Goal: Find specific page/section: Find specific page/section

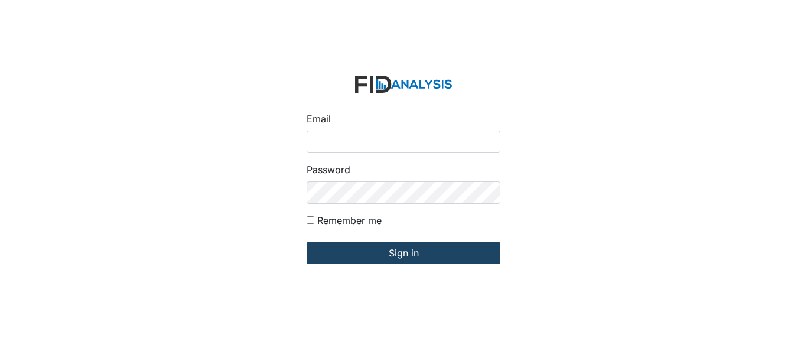
type input "[EMAIL_ADDRESS][DOMAIN_NAME]"
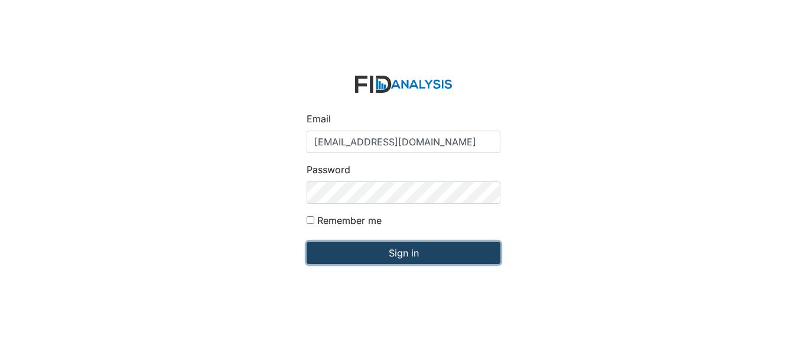
click at [363, 259] on input "Sign in" at bounding box center [403, 253] width 194 height 22
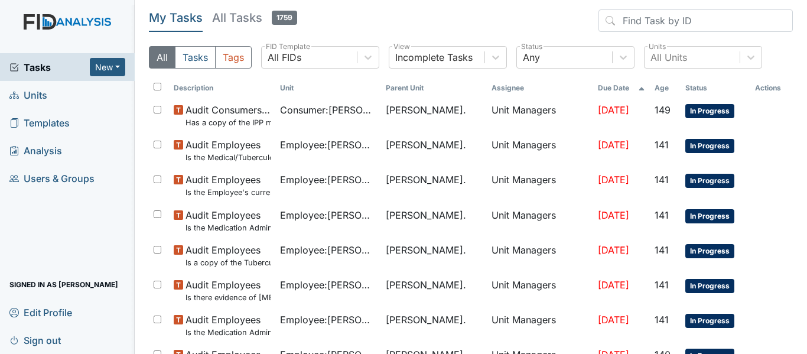
click at [85, 90] on link "Units" at bounding box center [67, 95] width 135 height 28
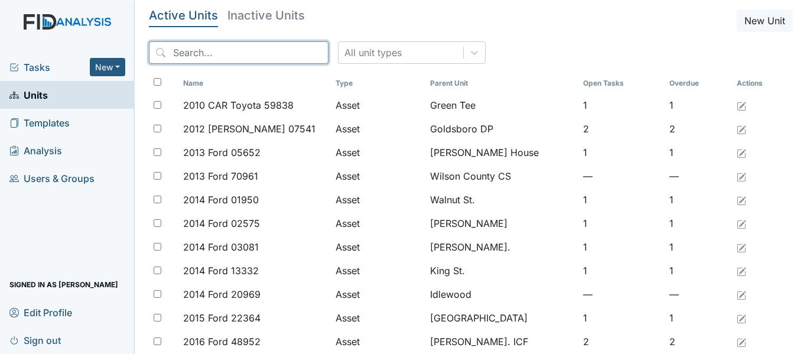
click at [228, 56] on input "search" at bounding box center [239, 52] width 180 height 22
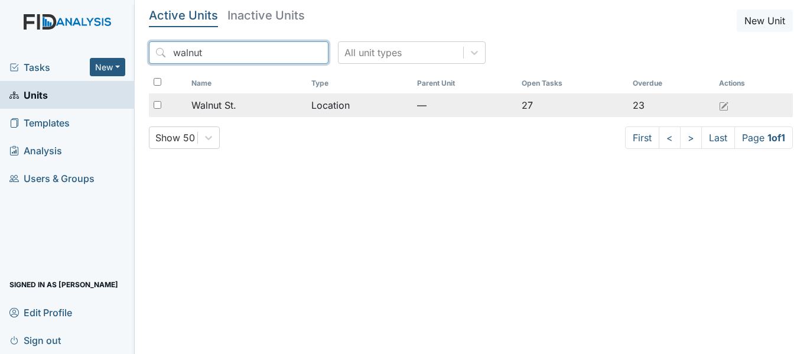
type input "walnut"
click at [234, 106] on span "Walnut St." at bounding box center [213, 105] width 45 height 14
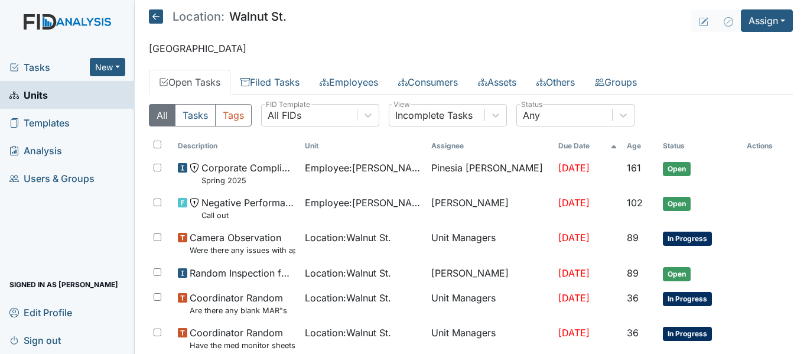
click at [553, 148] on th "Due Date" at bounding box center [587, 146] width 68 height 20
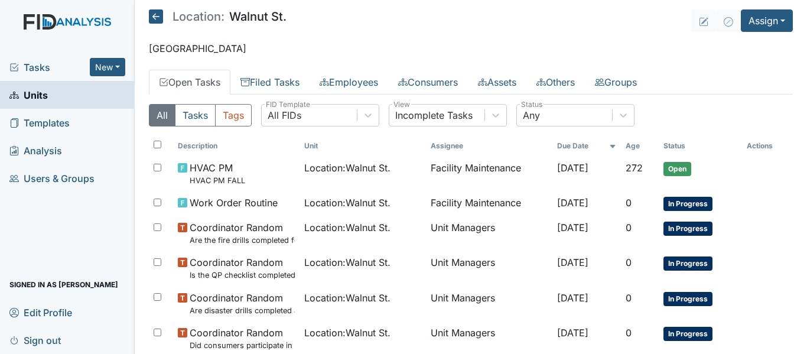
click at [552, 148] on th "Due Date" at bounding box center [586, 146] width 68 height 20
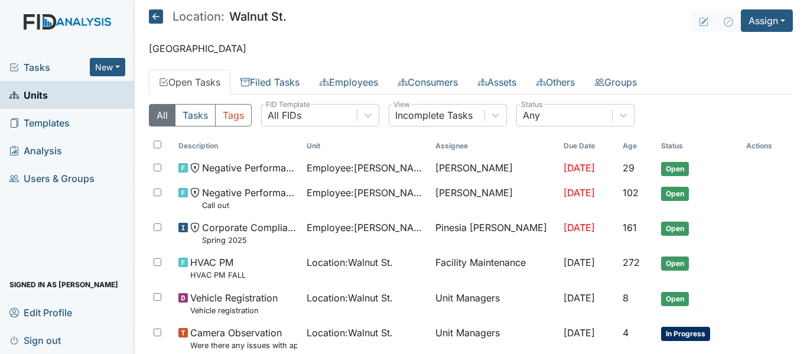
click at [559, 148] on th "Due Date" at bounding box center [588, 146] width 59 height 20
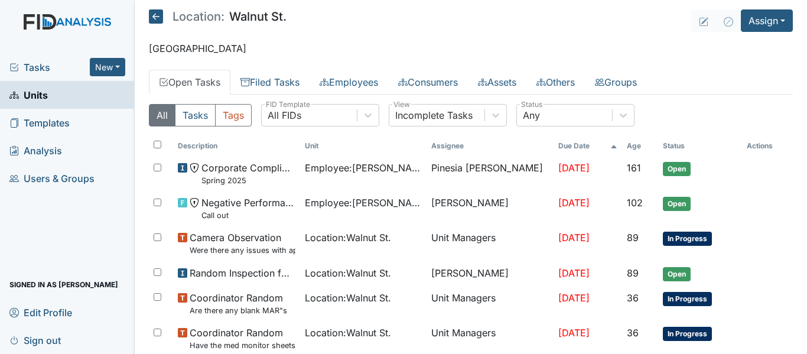
click at [553, 148] on th "Due Date" at bounding box center [587, 146] width 68 height 20
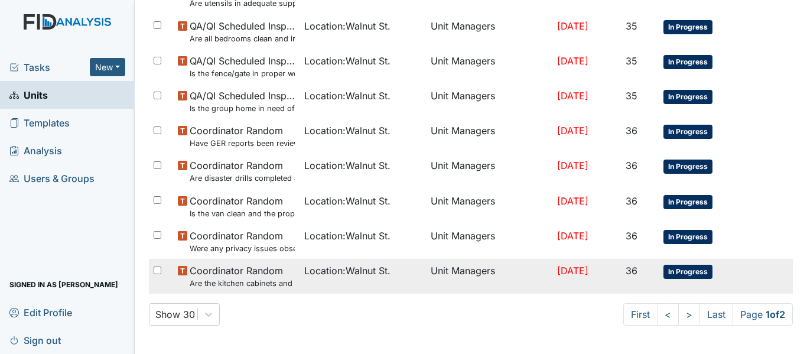
scroll to position [839, 0]
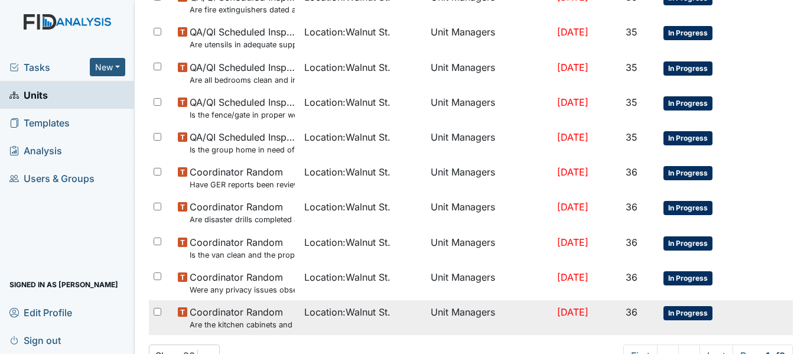
click at [751, 312] on tr "Coordinator Random Are the kitchen cabinets and floors clean? Location : Walnut…" at bounding box center [471, 317] width 644 height 35
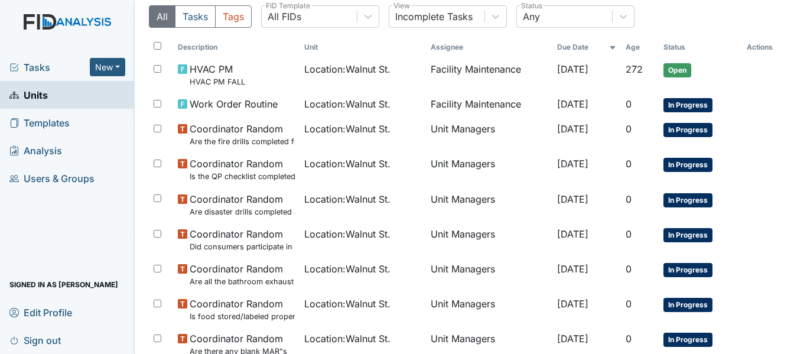
scroll to position [0, 0]
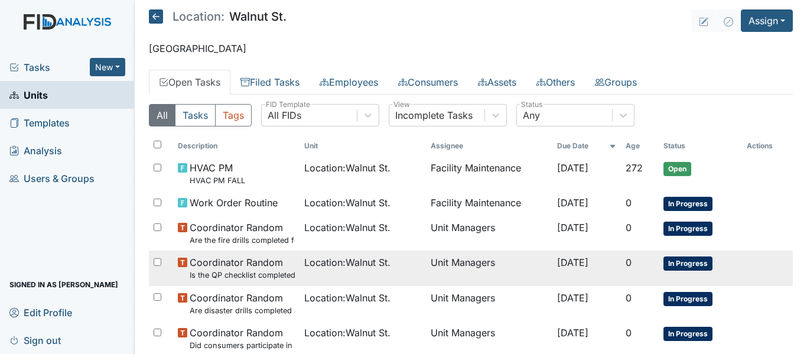
click at [221, 271] on small "Is the QP checklist completed for the most recent month?" at bounding box center [242, 274] width 105 height 11
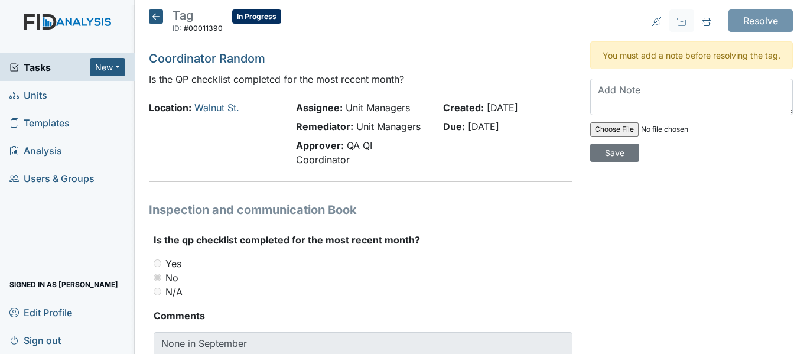
click at [154, 8] on main "Tag ID: #00011390 In Progress Autosaving... Coordinator Random Is the QP checkl…" at bounding box center [471, 177] width 672 height 354
click at [158, 20] on icon at bounding box center [156, 16] width 14 height 14
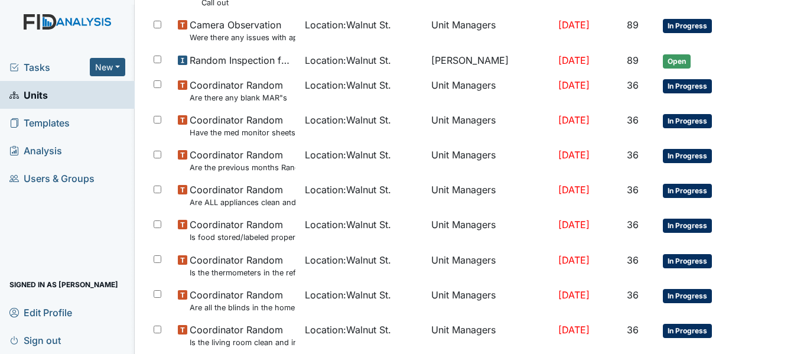
scroll to position [217, 0]
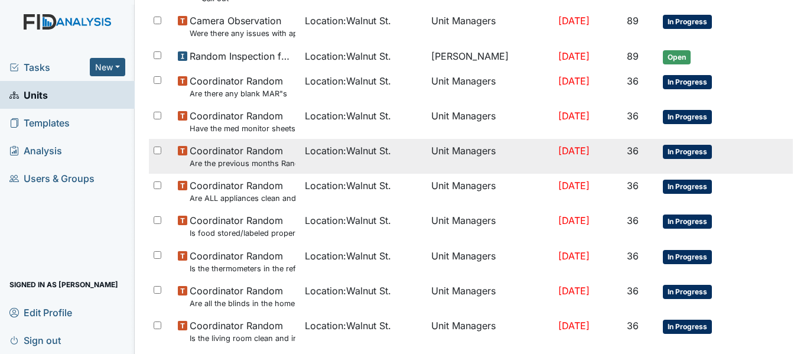
click at [426, 152] on td "Unit Managers" at bounding box center [489, 156] width 127 height 35
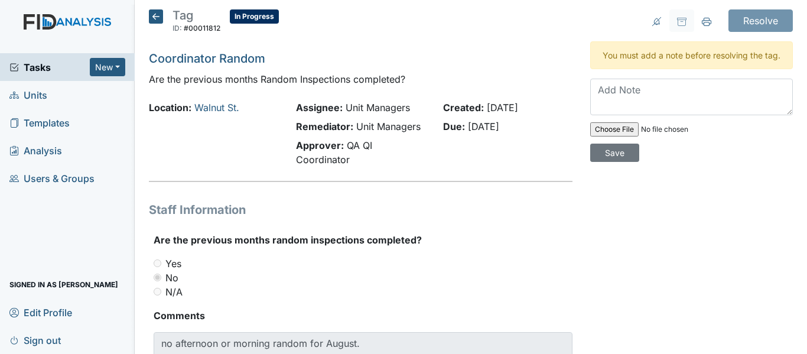
click at [155, 19] on icon at bounding box center [156, 16] width 14 height 14
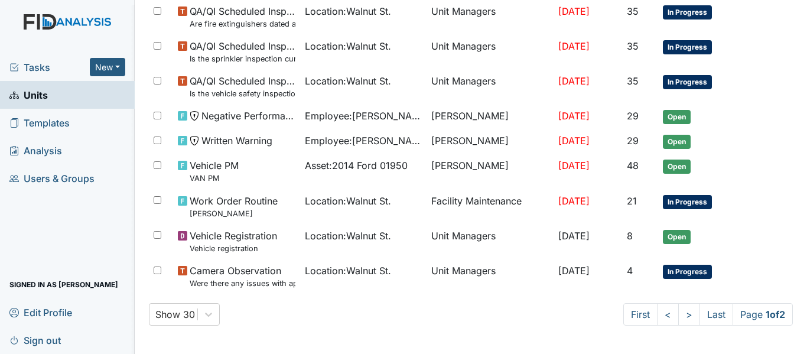
scroll to position [880, 0]
click at [678, 326] on link ">" at bounding box center [689, 315] width 22 height 22
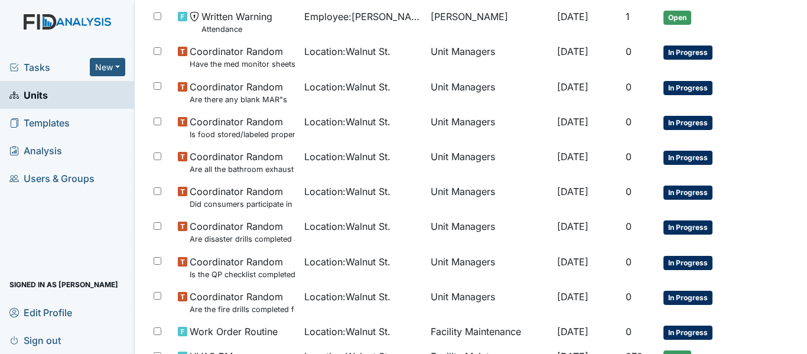
scroll to position [272, 0]
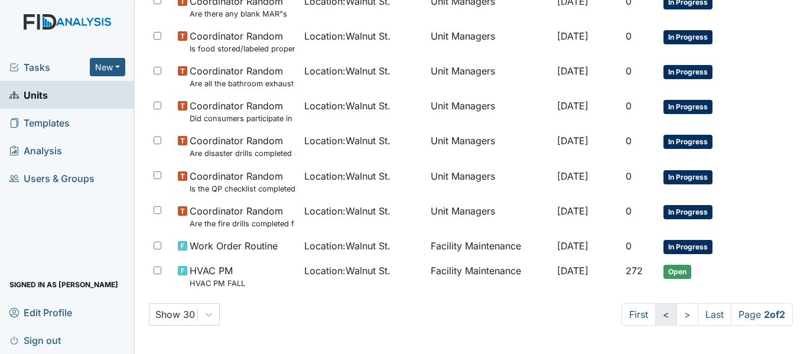
click at [655, 321] on link "<" at bounding box center [666, 314] width 22 height 22
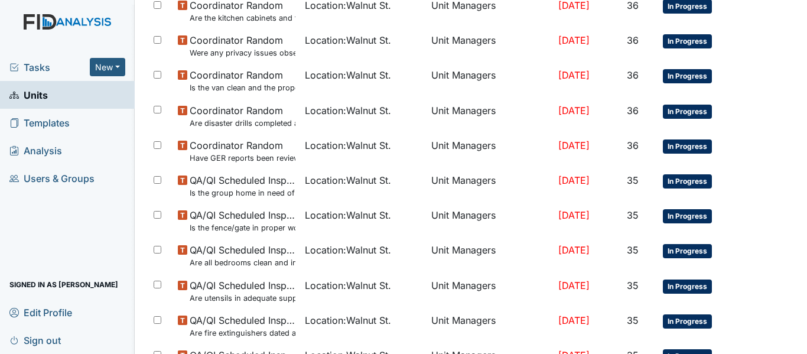
scroll to position [569, 0]
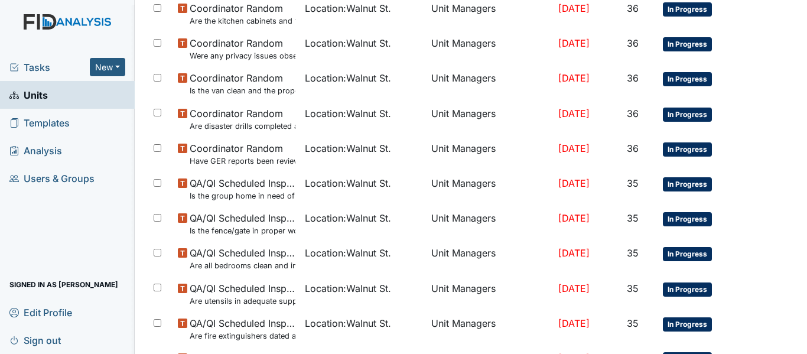
click at [346, 260] on td "Location : Walnut St." at bounding box center [363, 258] width 127 height 35
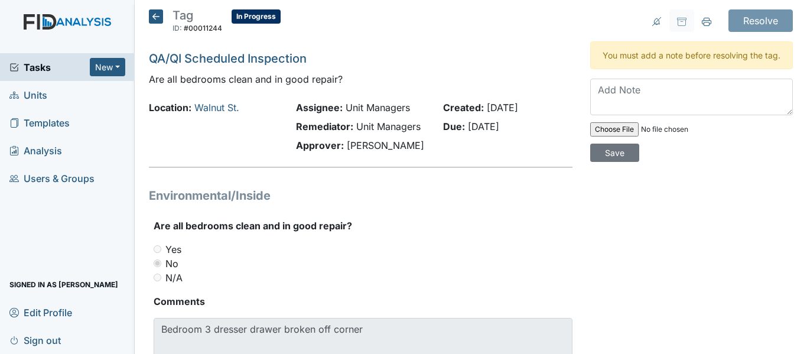
click at [158, 20] on icon at bounding box center [156, 16] width 14 height 14
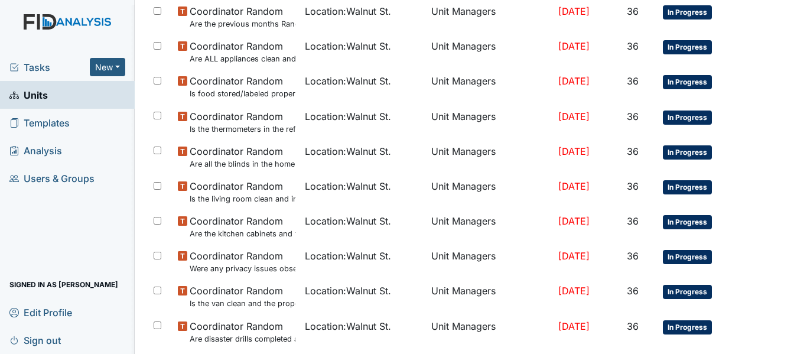
scroll to position [358, 0]
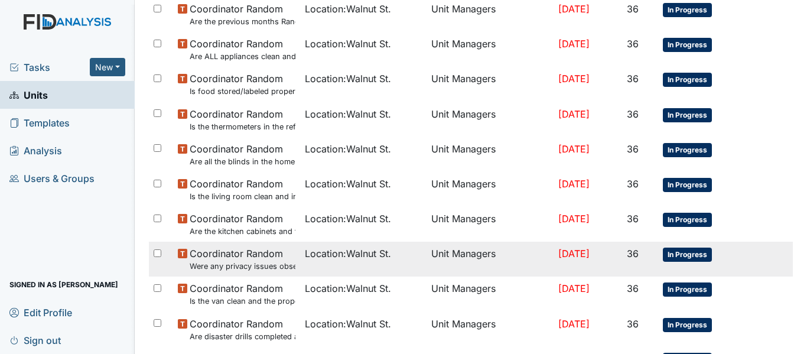
click at [262, 260] on span "Coordinator Random Were any privacy issues observed?" at bounding box center [243, 258] width 106 height 25
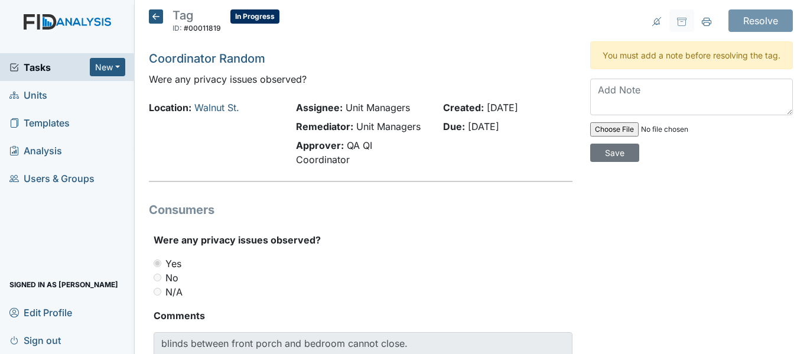
click at [158, 20] on icon at bounding box center [156, 16] width 14 height 14
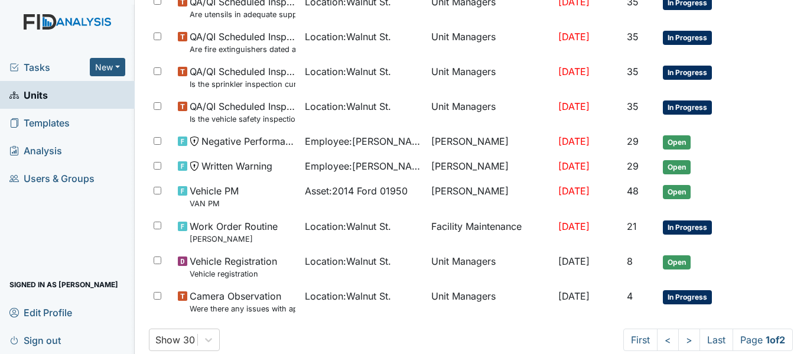
scroll to position [880, 0]
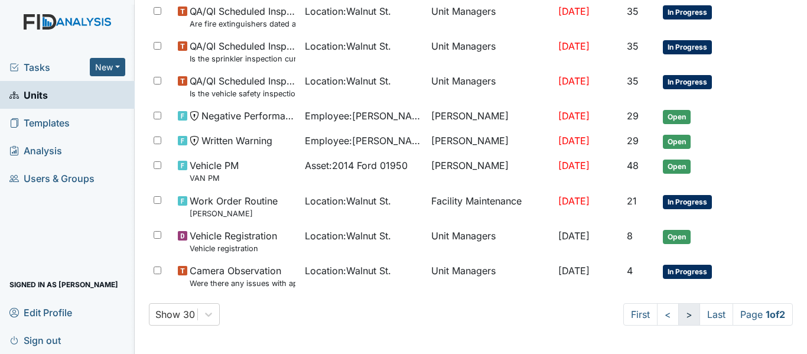
click at [678, 322] on link ">" at bounding box center [689, 314] width 22 height 22
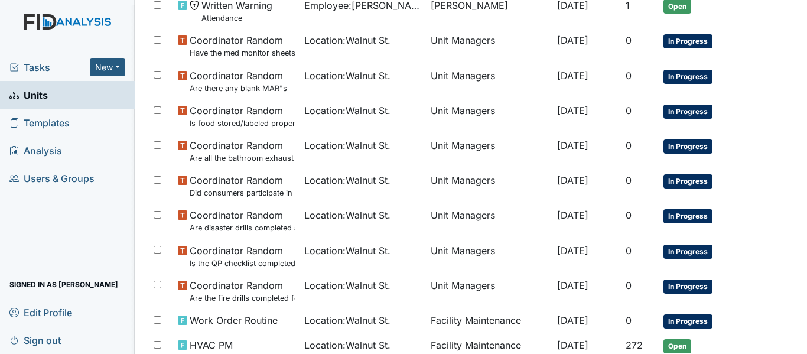
scroll to position [196, 0]
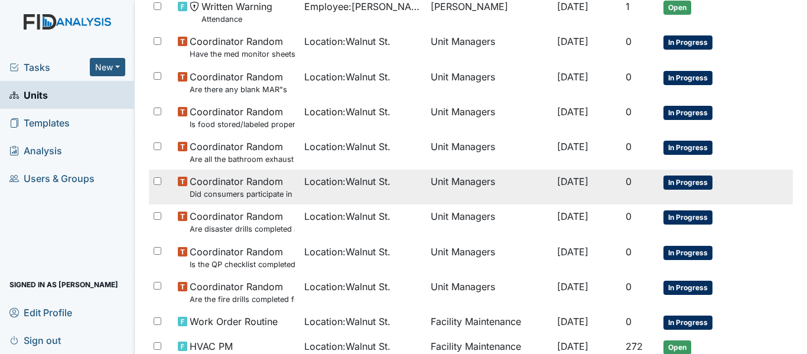
click at [234, 191] on small "Did consumers participate in meal preparation?" at bounding box center [242, 193] width 105 height 11
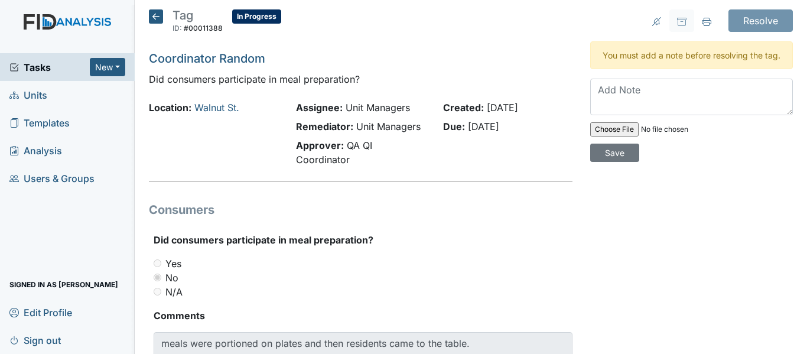
click at [158, 19] on icon at bounding box center [156, 16] width 14 height 14
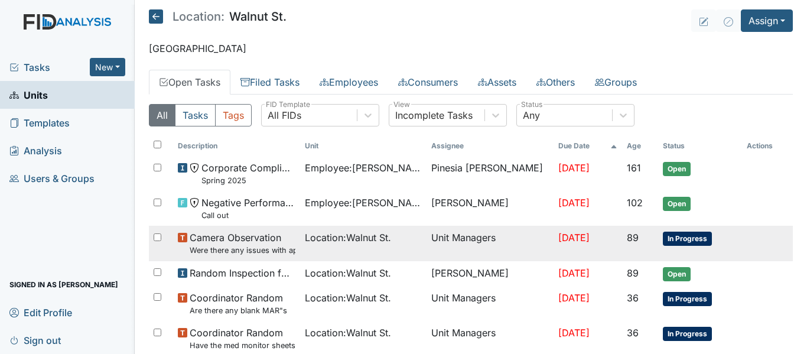
click at [193, 231] on span "Camera Observation Were there any issues with applying topical medications? ( S…" at bounding box center [243, 242] width 106 height 25
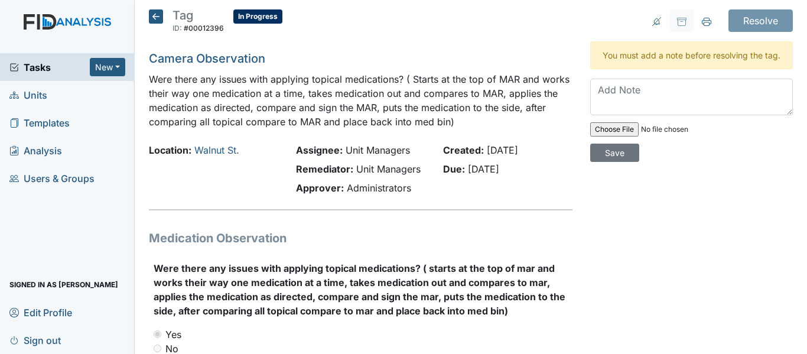
click at [162, 18] on icon at bounding box center [156, 16] width 14 height 14
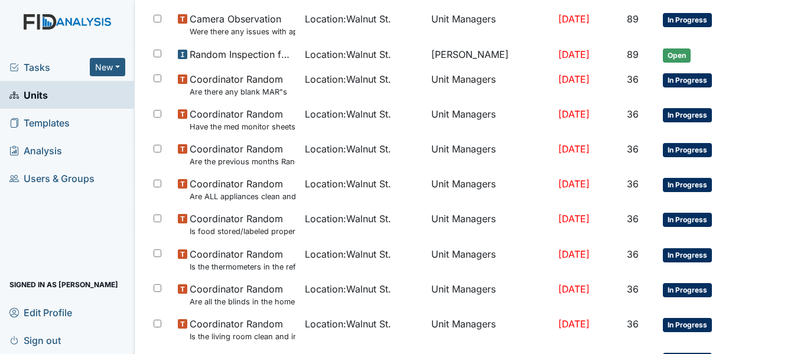
scroll to position [213, 0]
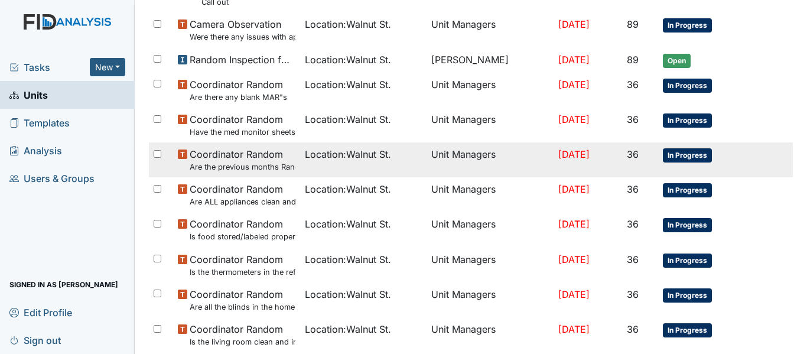
click at [217, 167] on small "Are the previous months Random Inspections completed?" at bounding box center [243, 166] width 106 height 11
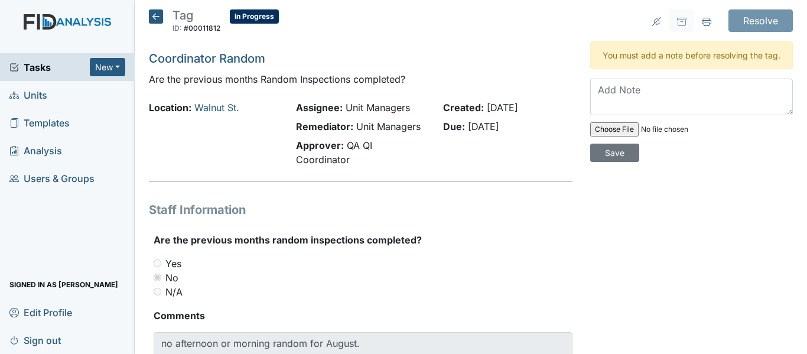
click at [155, 19] on icon at bounding box center [156, 16] width 14 height 14
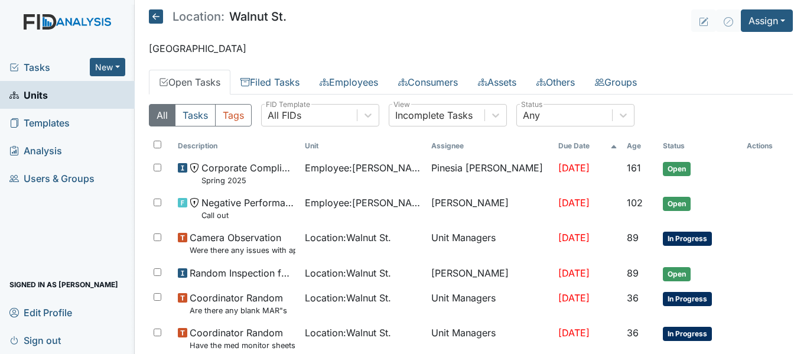
click at [155, 19] on icon at bounding box center [156, 16] width 14 height 14
